Goal: Information Seeking & Learning: Find specific fact

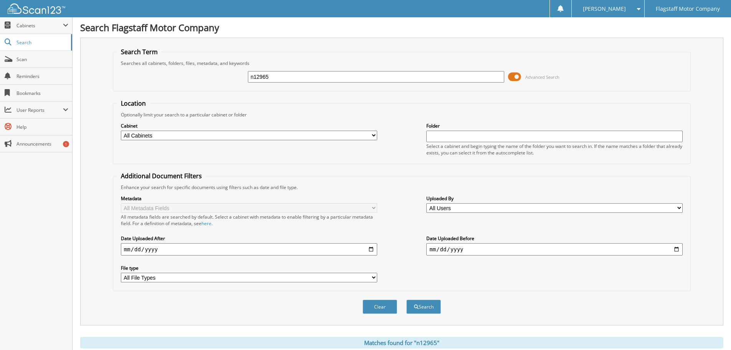
click at [283, 74] on input "n12965" at bounding box center [376, 77] width 256 height 12
type input "x2800"
click at [407, 299] on button "Search" at bounding box center [424, 306] width 35 height 14
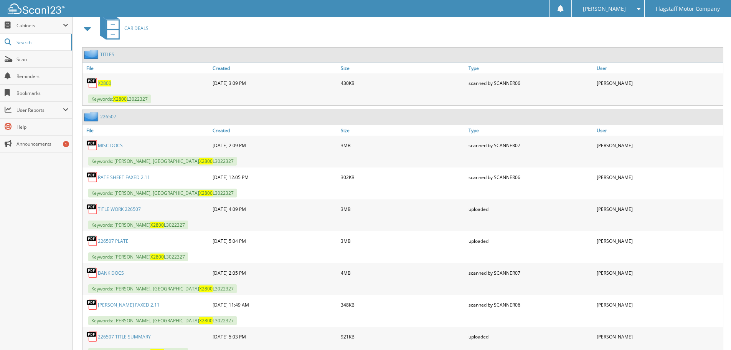
scroll to position [346, 0]
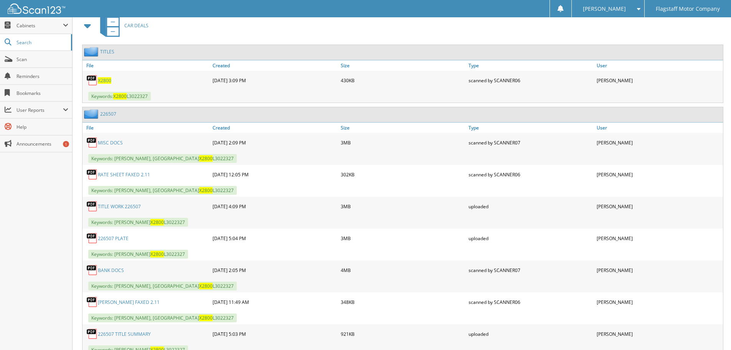
click at [115, 271] on link "BANK DOCS" at bounding box center [111, 270] width 26 height 7
